Goal: Complete application form: Complete application form

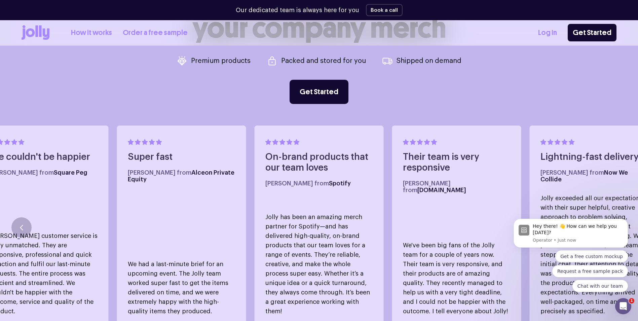
scroll to position [404, 0]
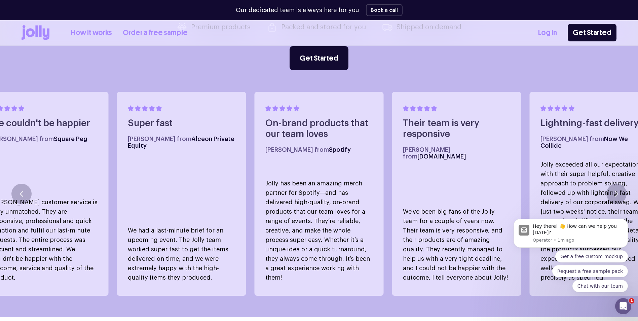
click at [40, 35] on icon at bounding box center [40, 30] width 3 height 11
click at [311, 56] on link "Get Started" at bounding box center [319, 58] width 59 height 24
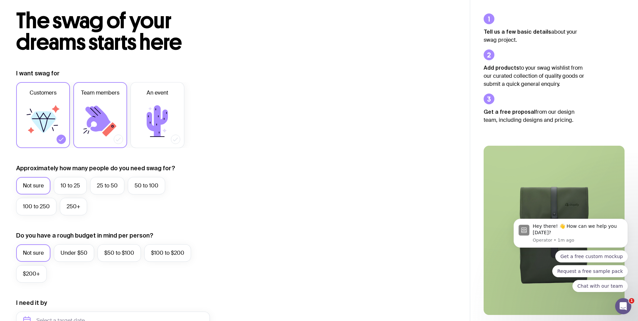
click at [112, 110] on icon at bounding box center [100, 121] width 40 height 40
click at [0, 0] on input "Team members" at bounding box center [0, 0] width 0 height 0
click at [43, 110] on icon at bounding box center [43, 121] width 40 height 40
click at [0, 0] on input "Customers" at bounding box center [0, 0] width 0 height 0
click at [105, 104] on icon at bounding box center [100, 121] width 40 height 40
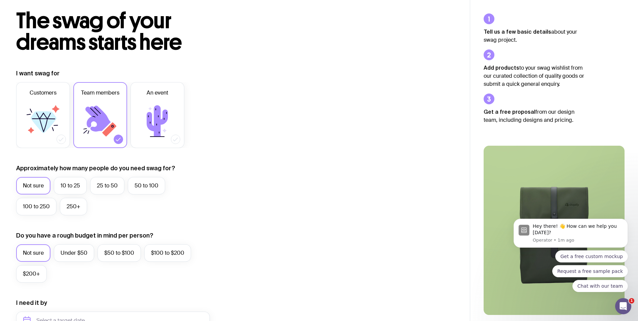
click at [0, 0] on input "Team members" at bounding box center [0, 0] width 0 height 0
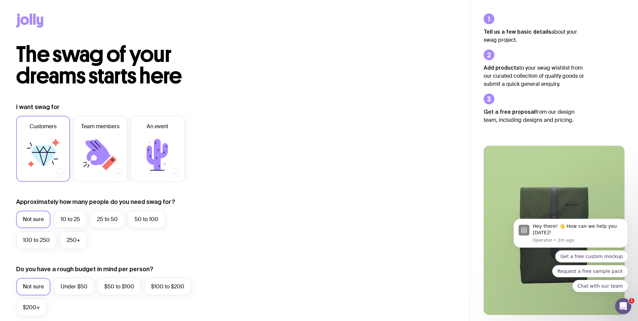
click at [60, 148] on icon at bounding box center [43, 155] width 40 height 40
click at [0, 0] on input "Customers" at bounding box center [0, 0] width 0 height 0
click at [60, 148] on icon at bounding box center [43, 155] width 40 height 40
click at [0, 0] on input "Customers" at bounding box center [0, 0] width 0 height 0
click at [96, 147] on icon at bounding box center [100, 155] width 40 height 40
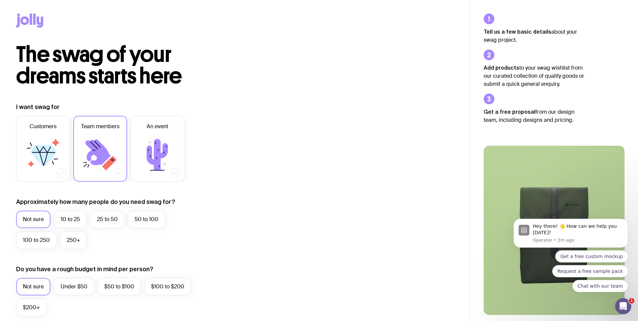
click at [0, 0] on input "Team members" at bounding box center [0, 0] width 0 height 0
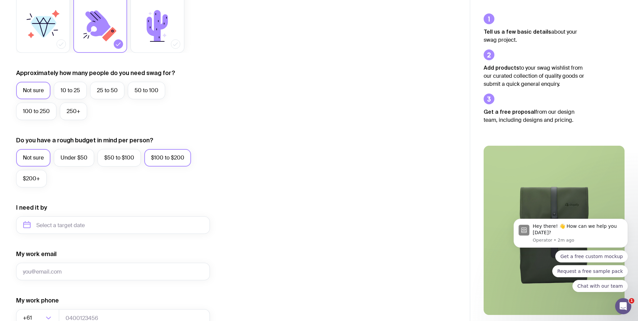
scroll to position [135, 0]
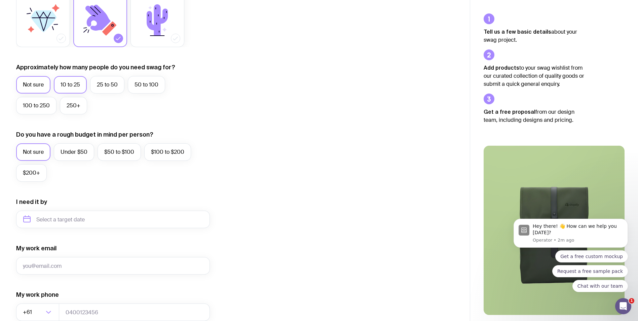
click at [78, 87] on label "10 to 25" at bounding box center [70, 84] width 33 height 17
click at [0, 0] on input "10 to 25" at bounding box center [0, 0] width 0 height 0
click at [102, 86] on label "25 to 50" at bounding box center [107, 84] width 34 height 17
click at [0, 0] on input "25 to 50" at bounding box center [0, 0] width 0 height 0
click at [77, 88] on label "10 to 25" at bounding box center [70, 84] width 33 height 17
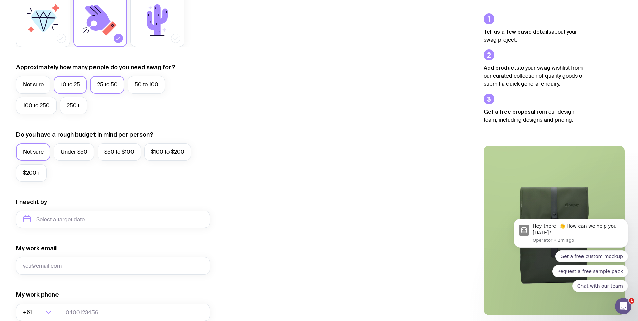
click at [0, 0] on input "10 to 25" at bounding box center [0, 0] width 0 height 0
click at [80, 152] on label "Under $50" at bounding box center [74, 151] width 40 height 17
click at [0, 0] on input "Under $50" at bounding box center [0, 0] width 0 height 0
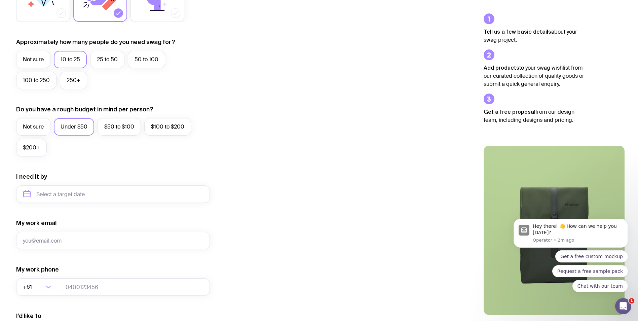
scroll to position [116, 0]
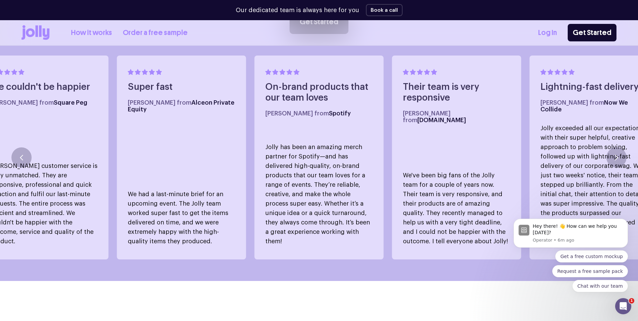
scroll to position [437, 0]
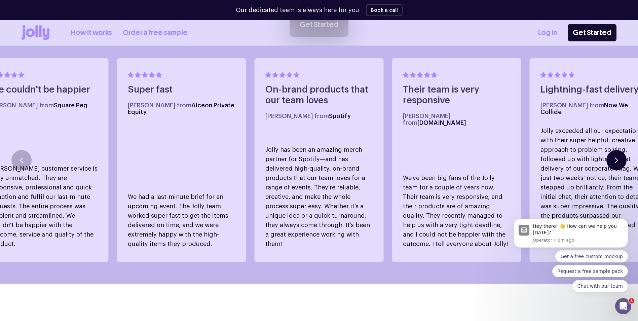
click at [617, 157] on icon "button" at bounding box center [616, 160] width 3 height 6
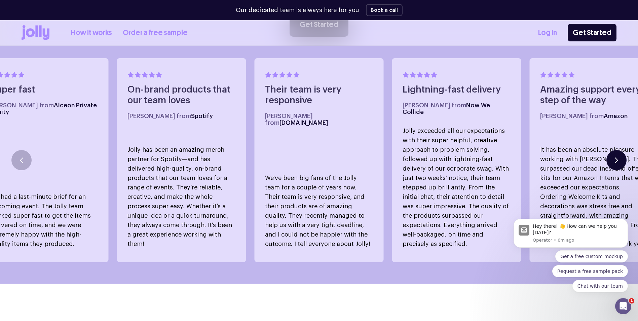
click at [617, 157] on icon "button" at bounding box center [616, 160] width 3 height 6
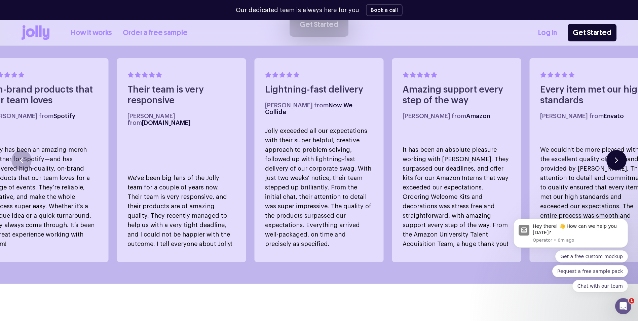
click at [617, 157] on icon "button" at bounding box center [616, 160] width 3 height 6
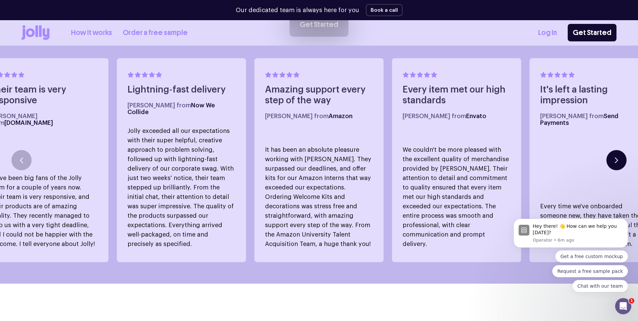
click at [617, 157] on icon "button" at bounding box center [616, 160] width 3 height 6
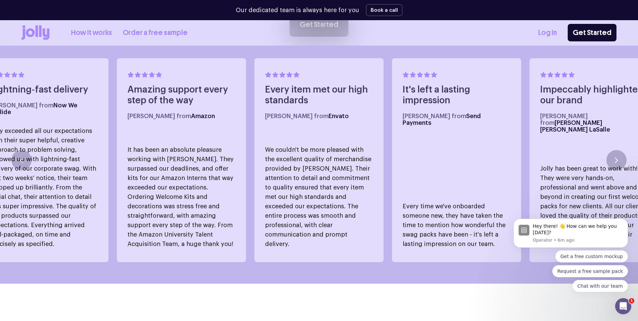
drag, startPoint x: 1120, startPoint y: 362, endPoint x: 510, endPoint y: 270, distance: 617.5
click at [510, 270] on body "Hey there! 👋 How can we help you today? Operator • 6m ago Get a free custom moc…" at bounding box center [570, 264] width 129 height 102
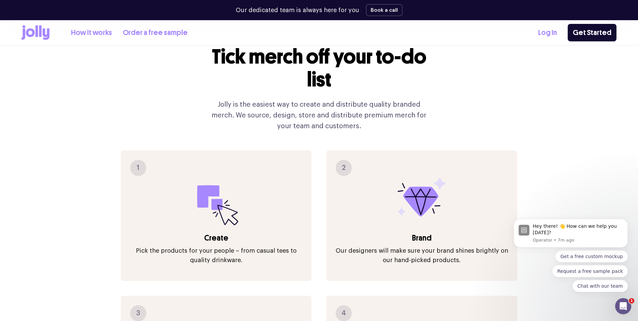
scroll to position [740, 0]
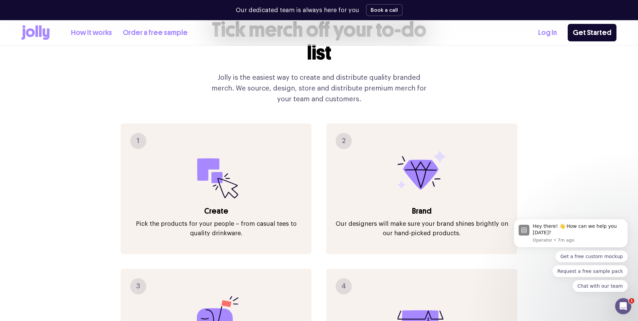
click at [549, 155] on div "Tick merch off your to-do list Jolly is the easiest way to create and distribut…" at bounding box center [319, 230] width 595 height 499
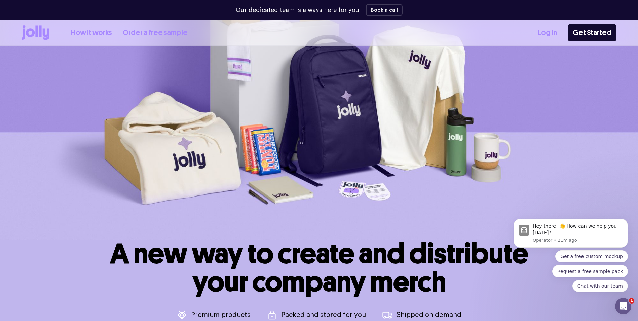
scroll to position [67, 0]
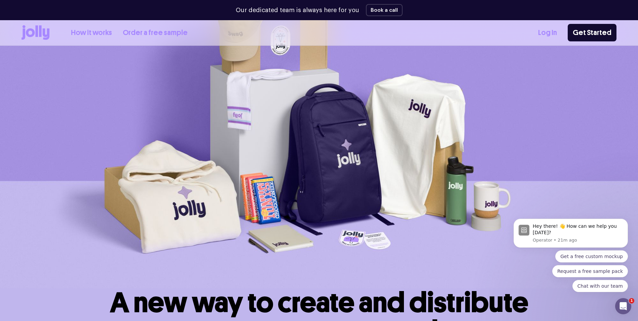
click at [35, 34] on icon at bounding box center [36, 32] width 28 height 15
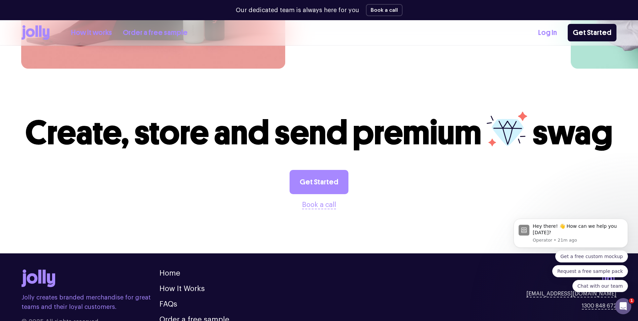
scroll to position [1826, 0]
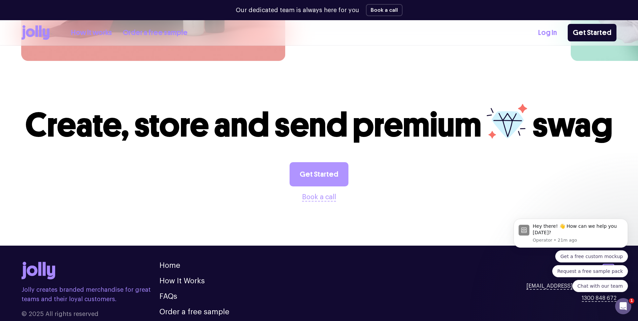
click at [337, 162] on link "Get Started" at bounding box center [319, 174] width 59 height 24
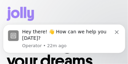
click at [93, 14] on div at bounding box center [64, 18] width 114 height 37
